Goal: Information Seeking & Learning: Learn about a topic

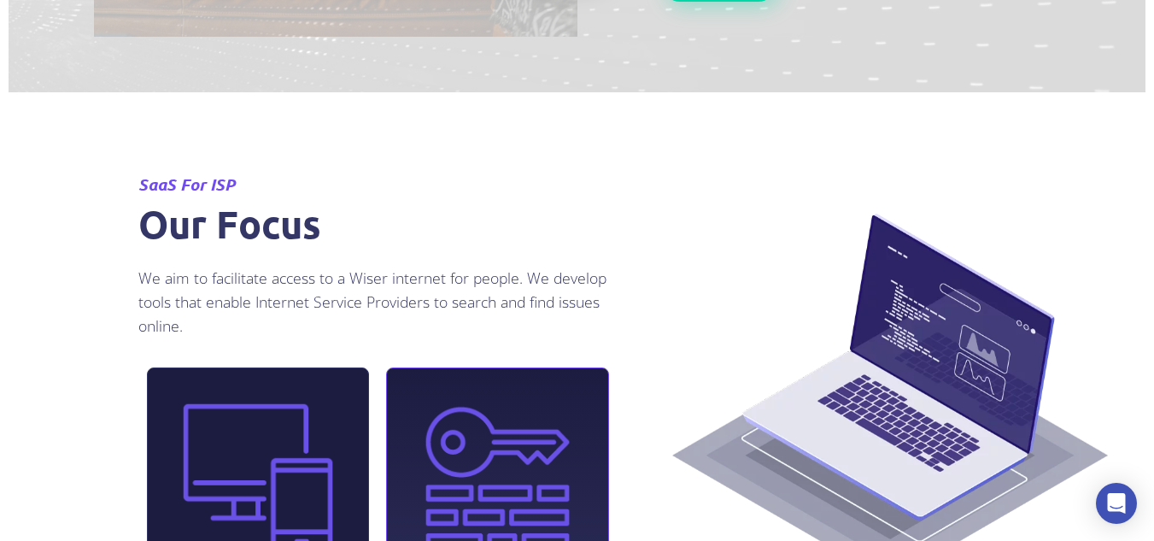
scroll to position [2525, 0]
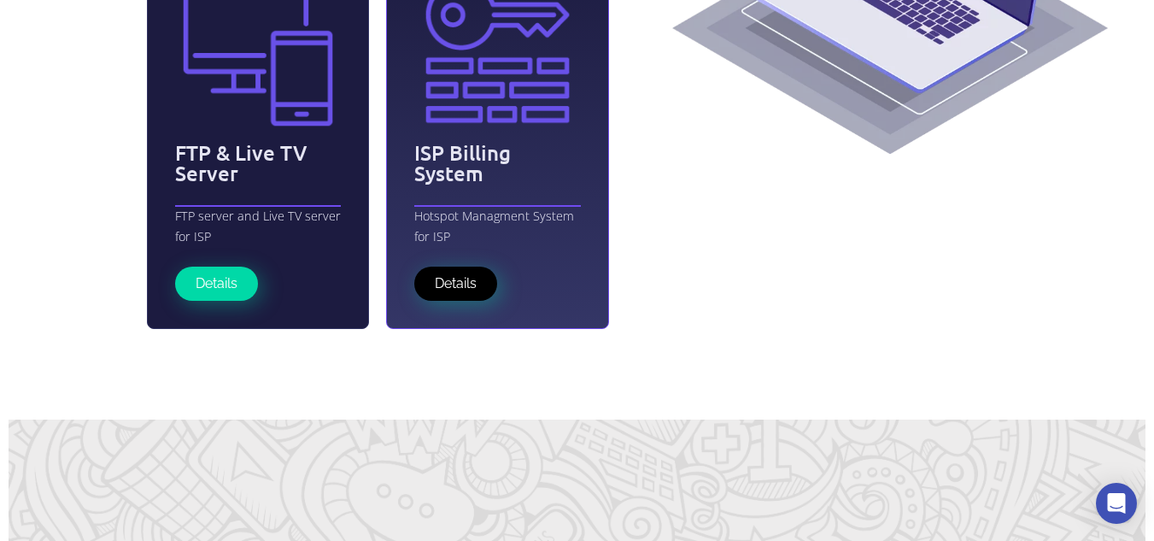
click at [472, 285] on span "Details" at bounding box center [456, 284] width 42 height 14
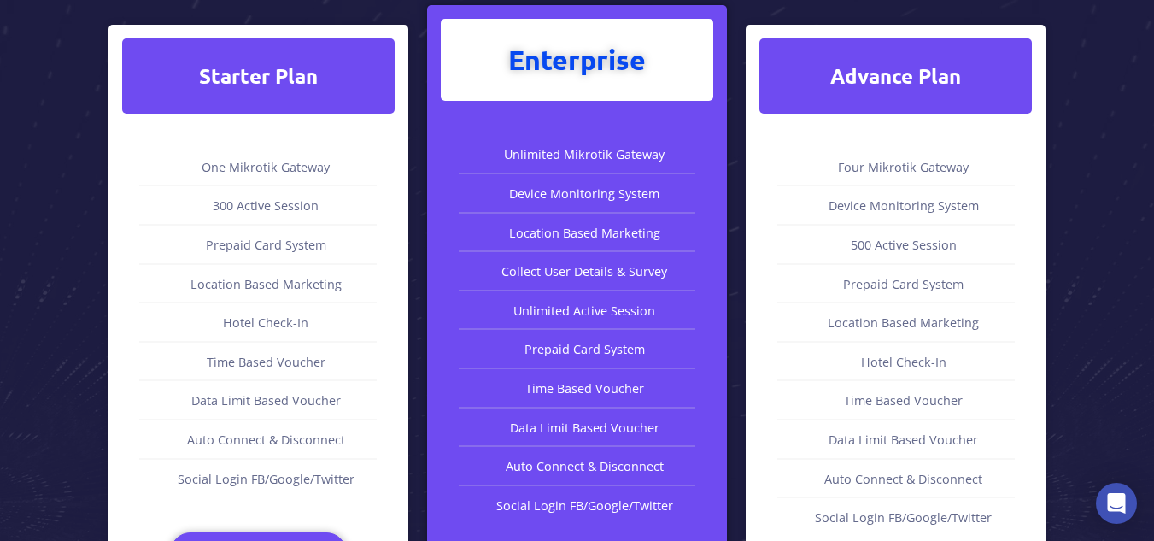
scroll to position [1195, 0]
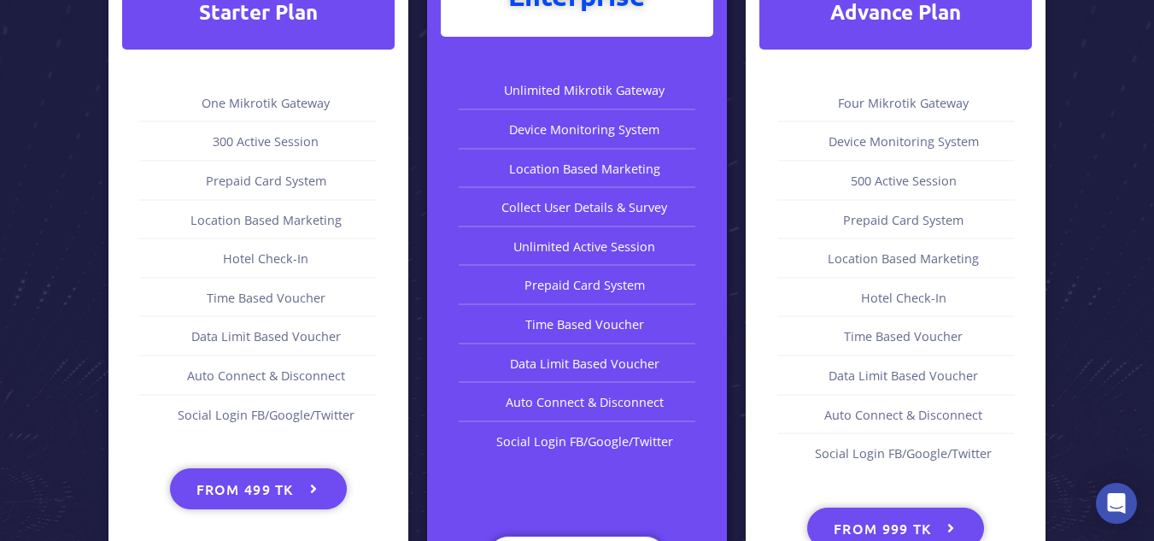
click at [276, 181] on span "Prepaid Card System" at bounding box center [264, 181] width 125 height 19
drag, startPoint x: 844, startPoint y: 178, endPoint x: 959, endPoint y: 178, distance: 115.3
click at [959, 178] on li "500 Active session" at bounding box center [895, 186] width 272 height 29
click at [841, 183] on li "500 Active session" at bounding box center [895, 186] width 272 height 29
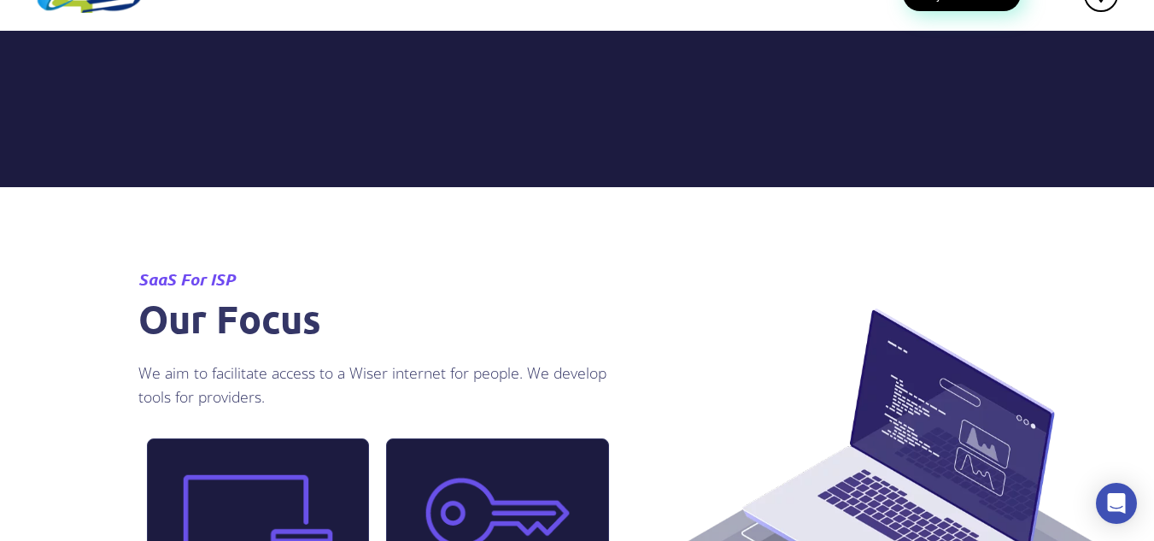
scroll to position [336, 0]
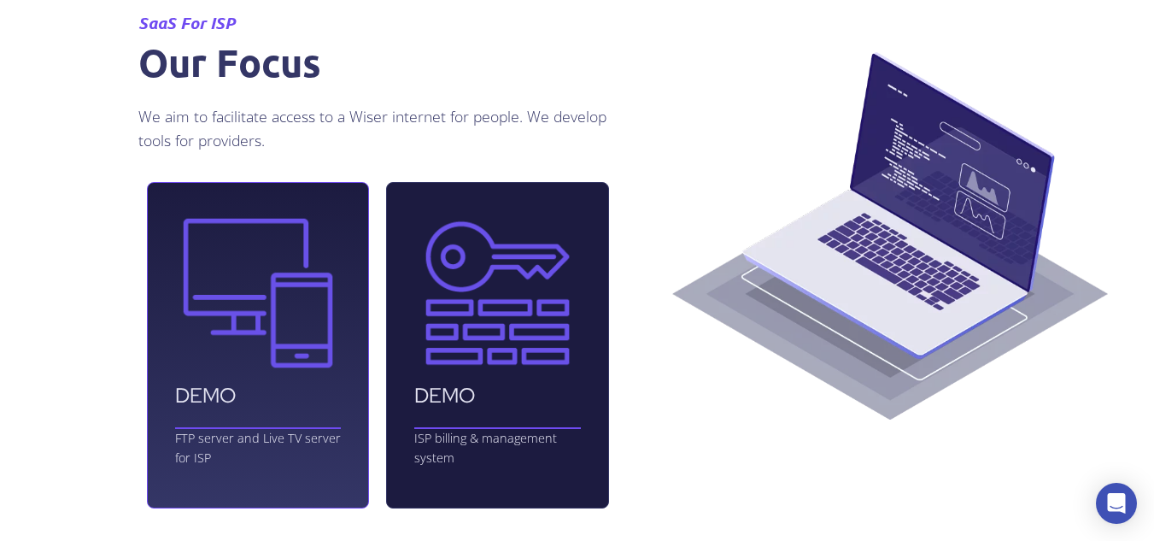
click at [267, 422] on div at bounding box center [258, 427] width 167 height 27
click at [232, 307] on img at bounding box center [258, 293] width 167 height 167
click at [215, 445] on p "FTP server and Live TV server for ISP" at bounding box center [258, 447] width 167 height 39
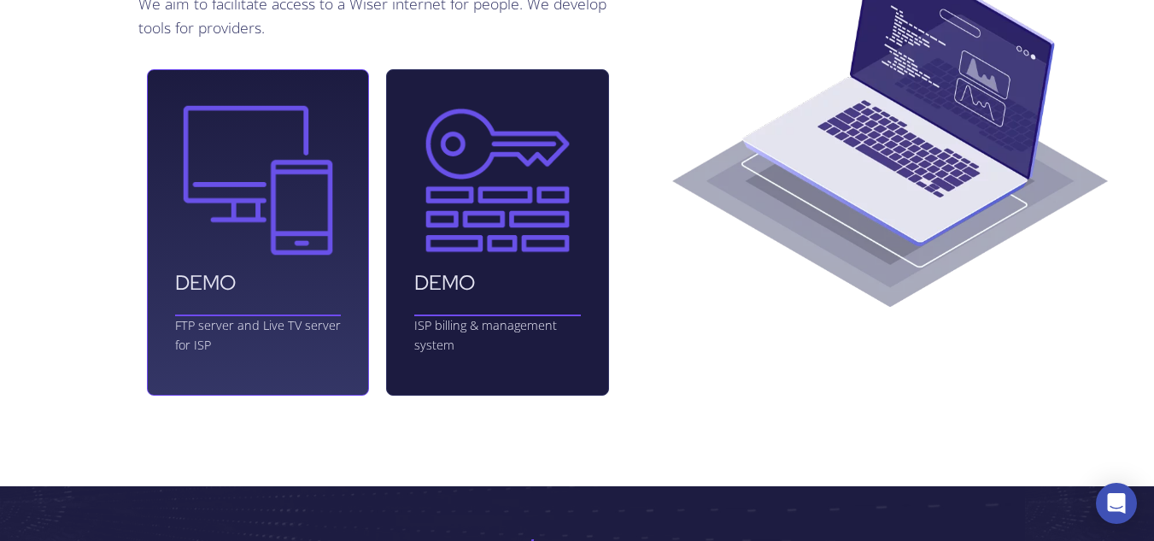
scroll to position [593, 0]
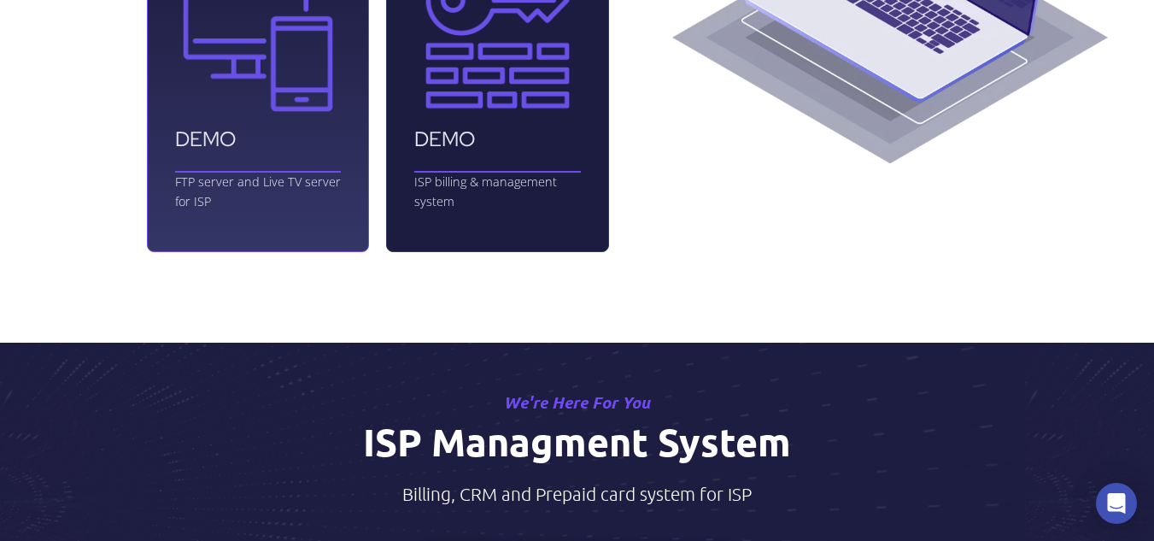
click at [257, 122] on div "DEMO FTP server and Live TV server for ISP" at bounding box center [258, 89] width 223 height 326
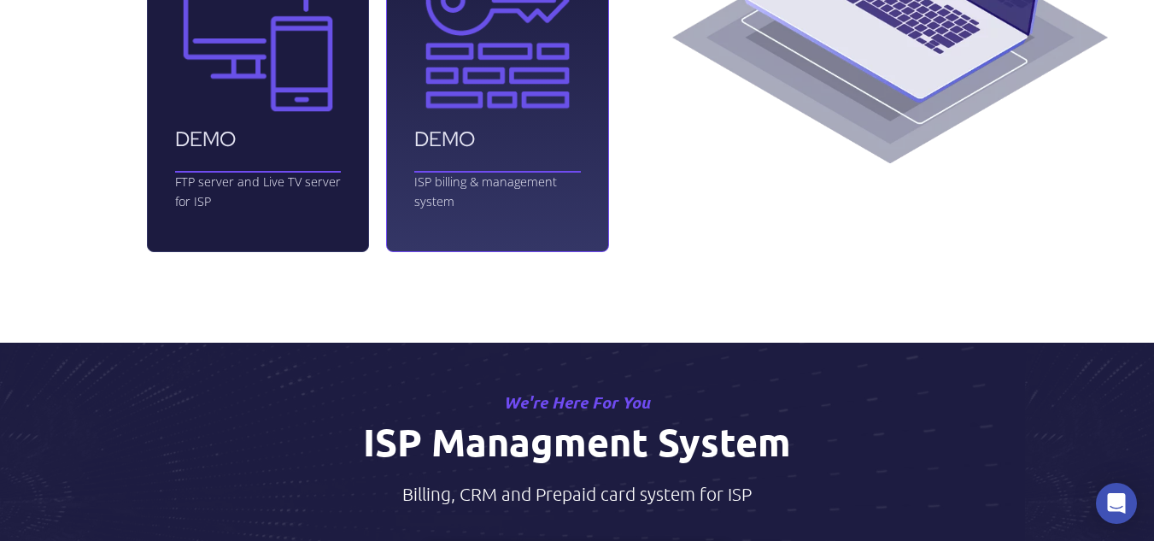
click at [492, 154] on div "DEMO ISP billing & management system" at bounding box center [497, 89] width 223 height 326
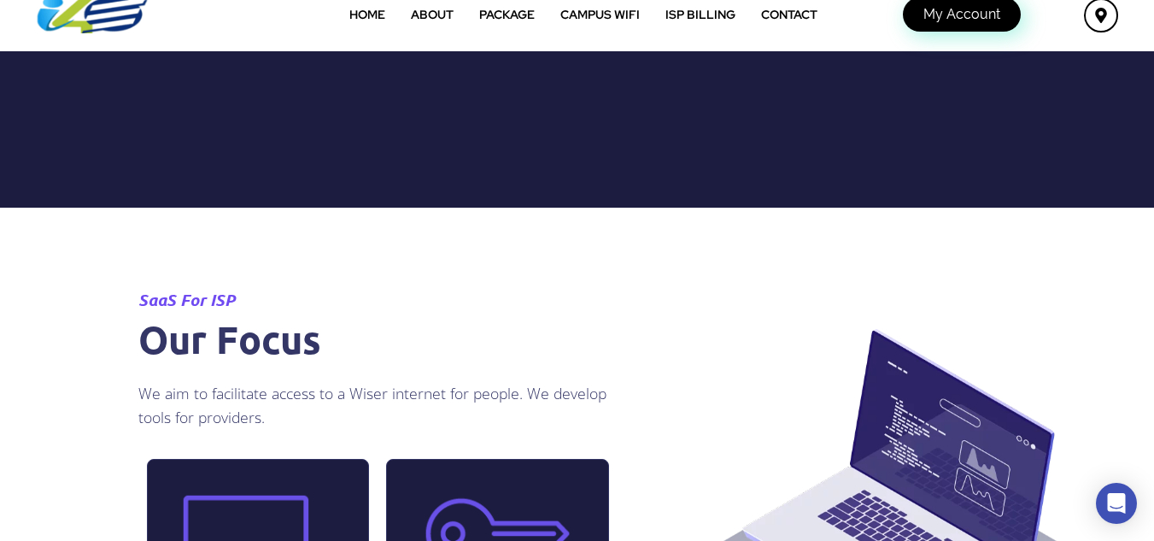
scroll to position [0, 0]
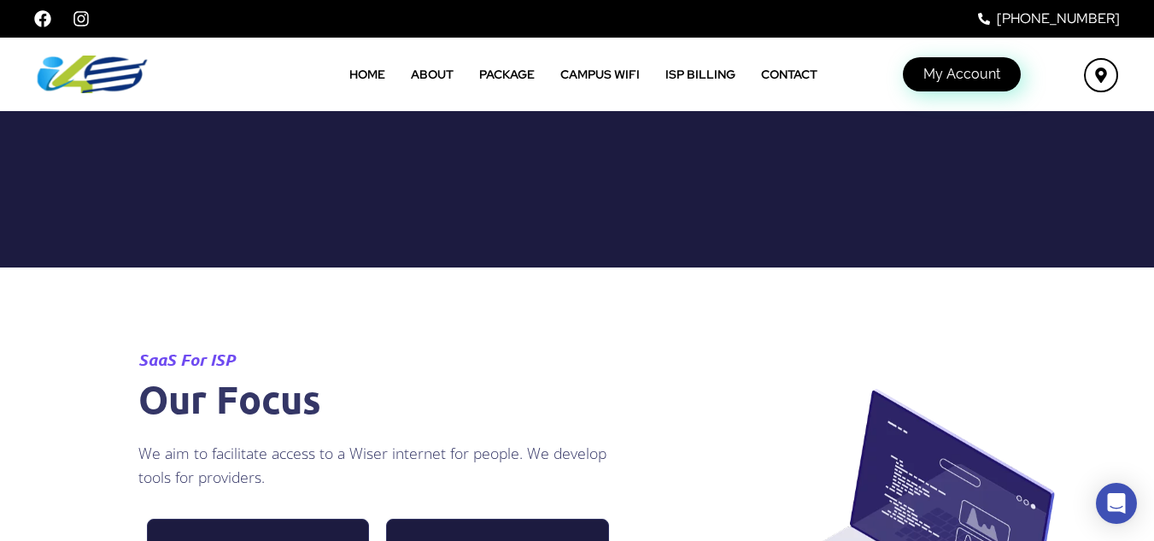
click at [493, 77] on link "Package" at bounding box center [506, 74] width 81 height 39
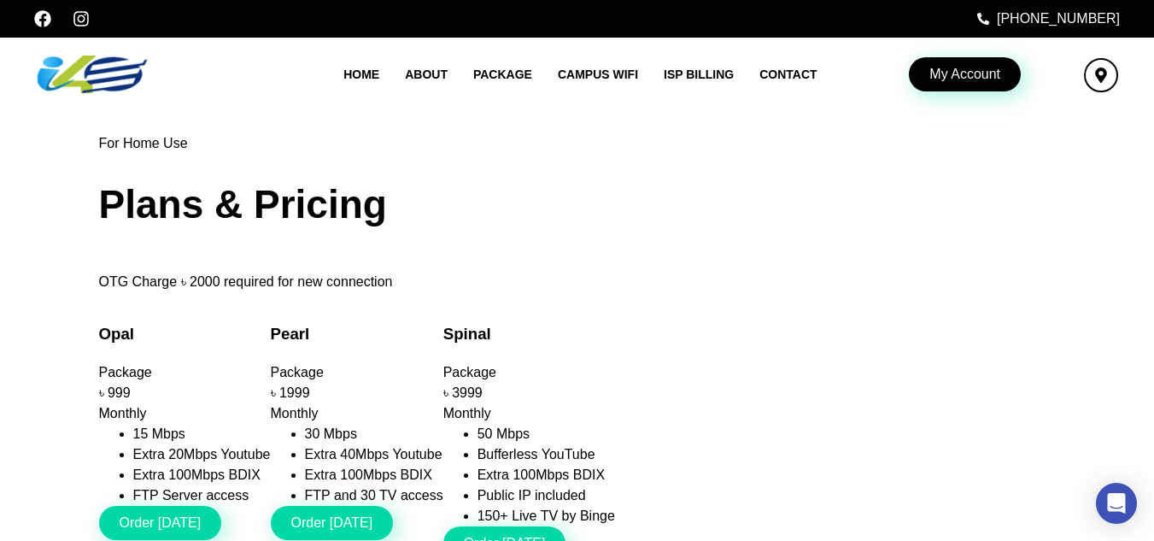
click at [960, 76] on span "My Account" at bounding box center [964, 74] width 71 height 14
click at [701, 74] on link "ISP Billing" at bounding box center [699, 74] width 96 height 39
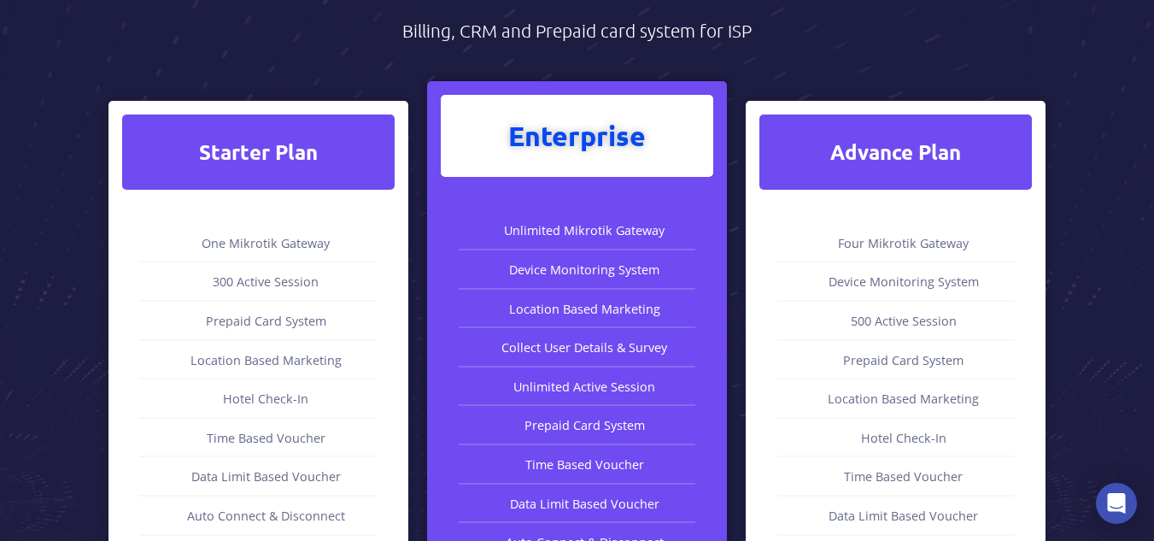
scroll to position [1195, 0]
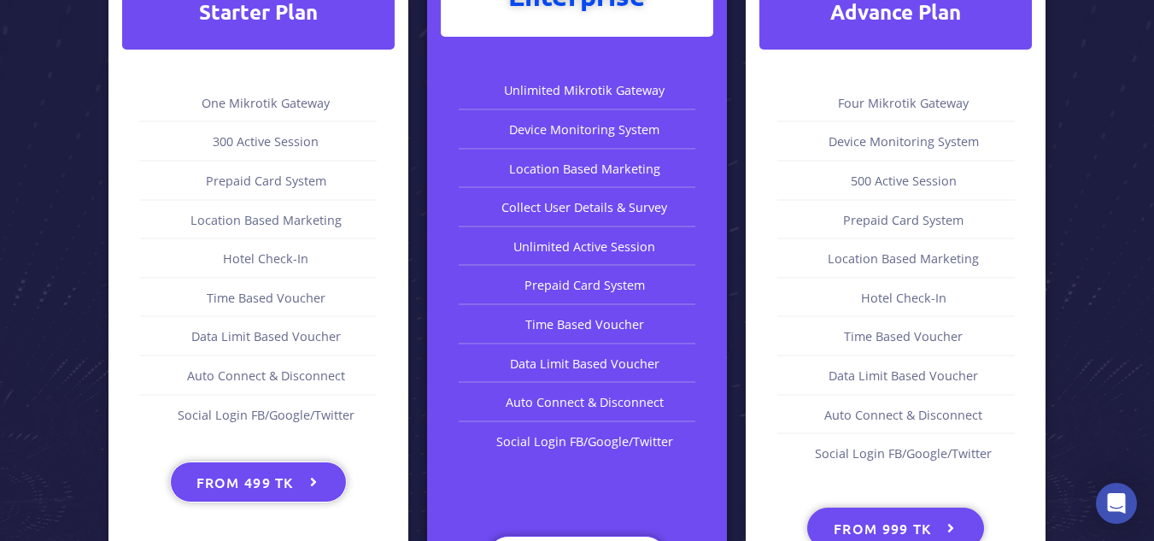
click at [275, 480] on span "from 499 tk" at bounding box center [244, 482] width 97 height 14
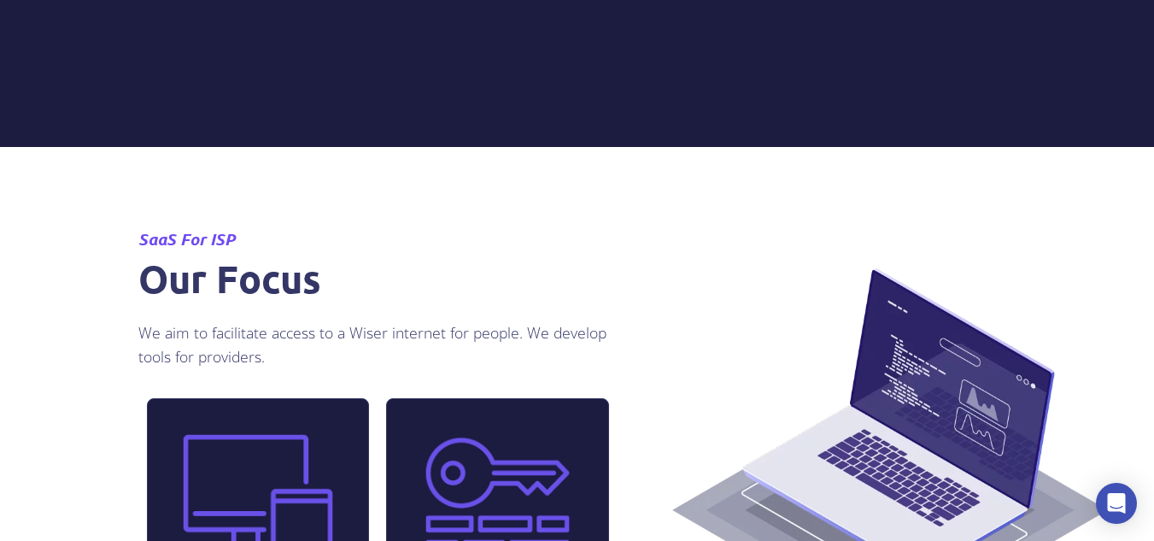
scroll to position [0, 0]
